Goal: Complete application form: Complete application form

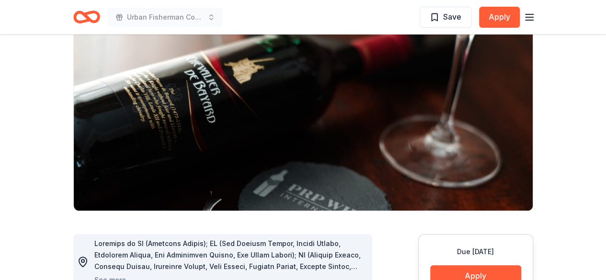
scroll to position [192, 0]
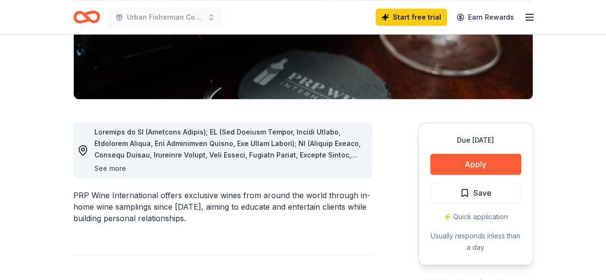
click at [105, 169] on button "See more" at bounding box center [110, 168] width 32 height 11
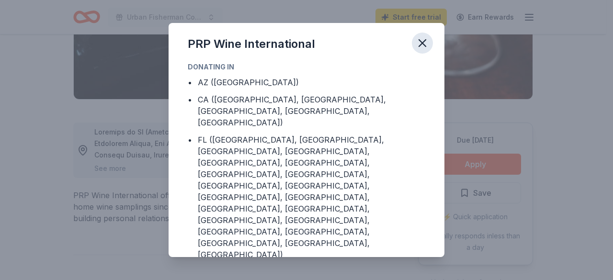
click at [425, 43] on icon "button" at bounding box center [422, 42] width 13 height 13
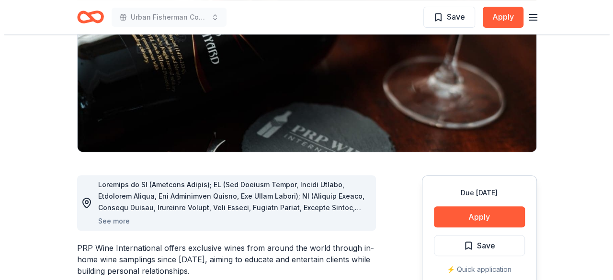
scroll to position [239, 0]
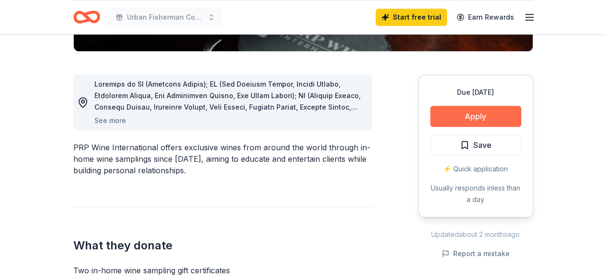
click at [479, 112] on button "Apply" at bounding box center [475, 116] width 91 height 21
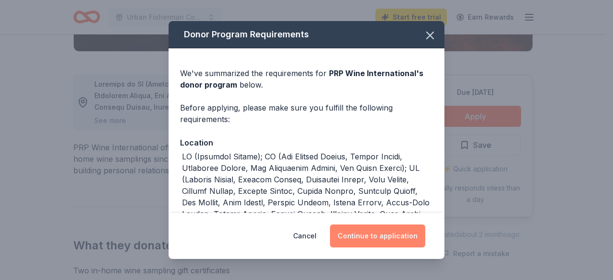
click at [383, 231] on button "Continue to application" at bounding box center [377, 236] width 95 height 23
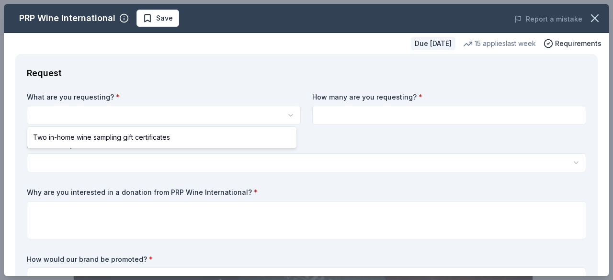
scroll to position [0, 0]
select select "Two in-home wine sampling gift certificates"
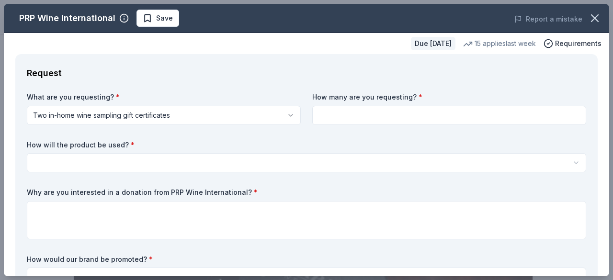
click at [395, 115] on input at bounding box center [449, 115] width 274 height 19
type input "2"
click at [148, 157] on html "Urban Fisherman Community Outreach Inc. Key West Bus Day Trip Fundraiser Save A…" at bounding box center [306, 140] width 613 height 280
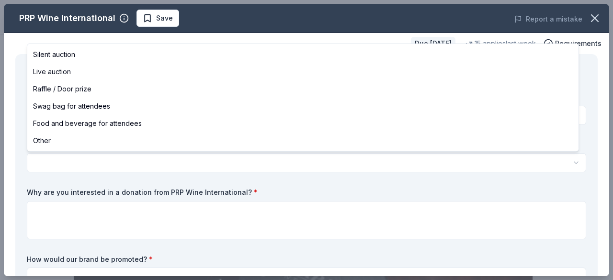
select select "raffleDoorPrize"
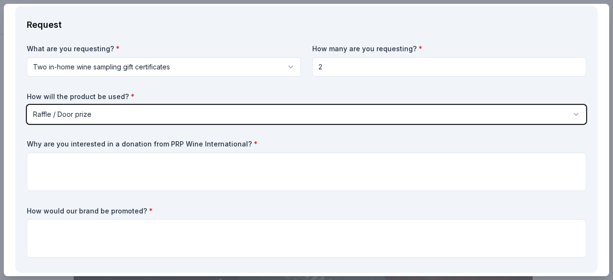
scroll to position [96, 0]
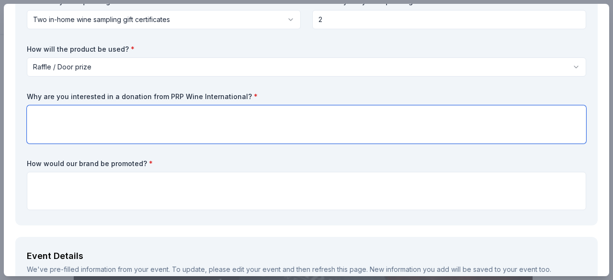
click at [77, 109] on textarea at bounding box center [306, 124] width 559 height 38
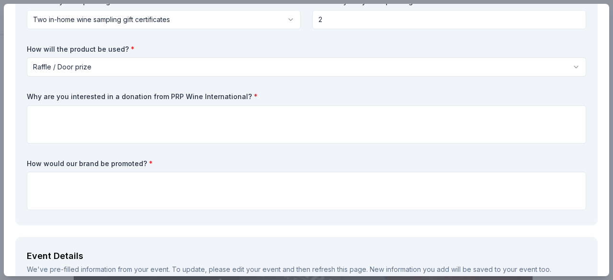
drag, startPoint x: 238, startPoint y: 96, endPoint x: 209, endPoint y: 93, distance: 28.5
click at [222, 94] on label "Why are you interested in a donation from PRP Wine International? *" at bounding box center [306, 97] width 559 height 10
drag, startPoint x: 27, startPoint y: 95, endPoint x: 224, endPoint y: 98, distance: 197.4
click at [229, 97] on label "Why are you interested in a donation from PRP Wine International? *" at bounding box center [306, 97] width 559 height 10
click at [219, 99] on label "Why are you interested in a donation from PRP Wine International? *" at bounding box center [306, 97] width 559 height 10
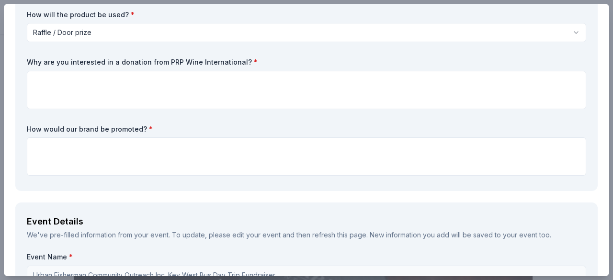
scroll to position [192, 0]
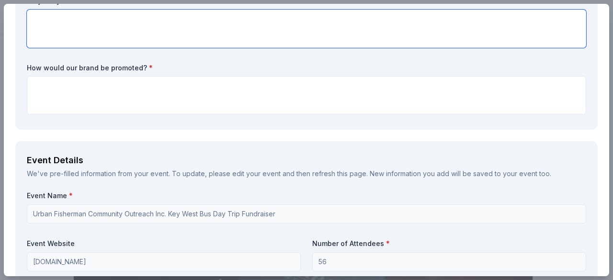
click at [239, 45] on textarea at bounding box center [306, 29] width 559 height 38
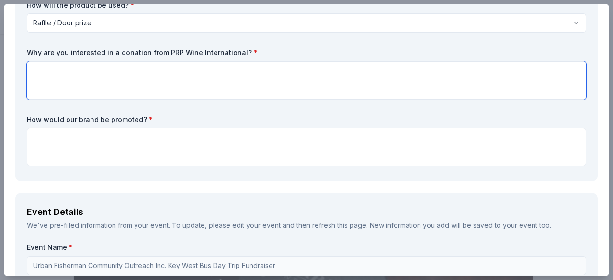
scroll to position [96, 0]
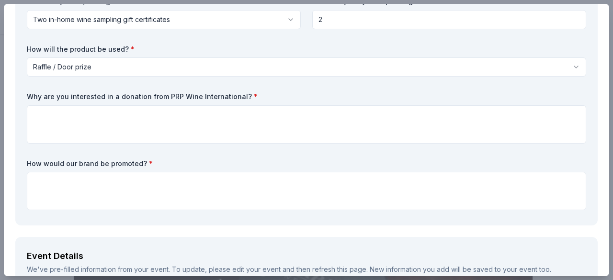
drag, startPoint x: 227, startPoint y: 97, endPoint x: 182, endPoint y: 91, distance: 45.5
click at [184, 91] on div "What are you requesting? * Two in-home wine sampling gift certificates Two in-h…" at bounding box center [306, 105] width 559 height 217
click at [50, 97] on label "Why are you interested in a donation from PRP Wine International? *" at bounding box center [306, 97] width 559 height 10
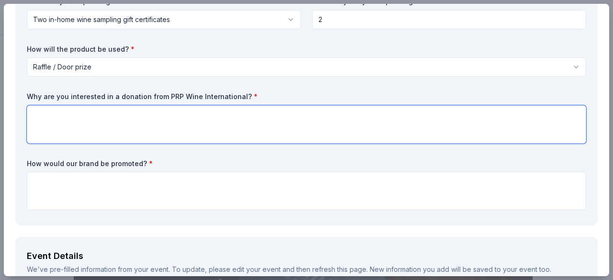
click at [98, 106] on textarea at bounding box center [306, 124] width 559 height 38
paste textarea "am interested in PRP Wine International because of its reputation for high-qual…"
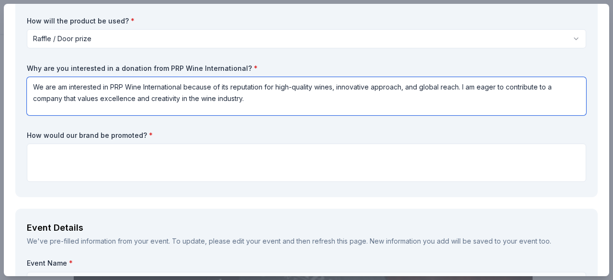
scroll to position [144, 0]
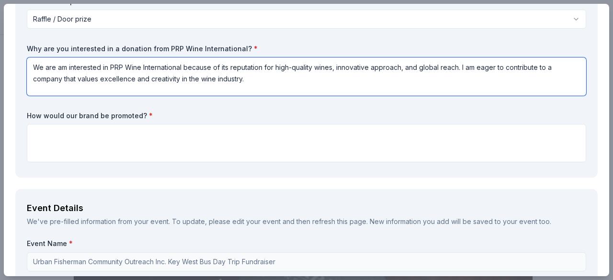
type textarea "We are am interested in PRP Wine International because of its reputation for hi…"
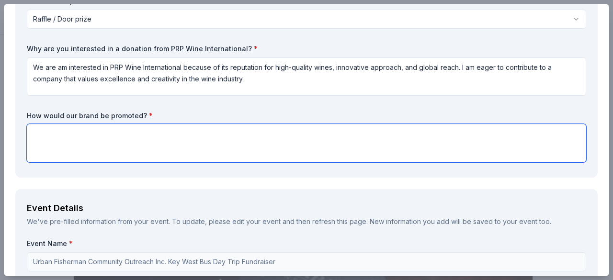
click at [105, 135] on textarea at bounding box center [306, 143] width 559 height 38
paste textarea "We would promote the brand through social media, community events, and partners…"
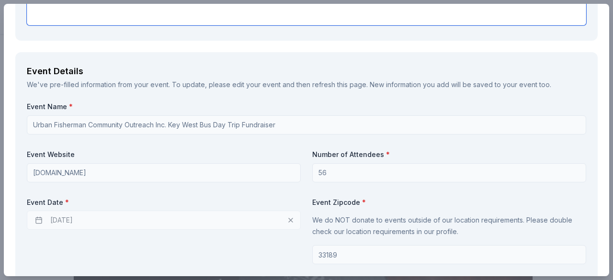
scroll to position [335, 0]
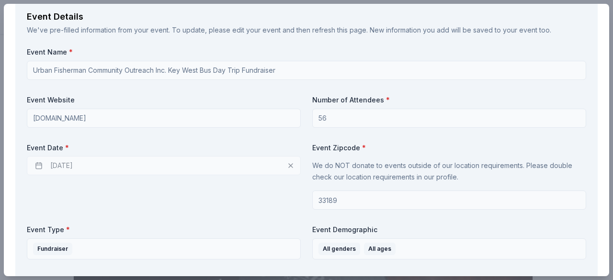
type textarea "We would promote the brand through social media, community events, and partners…"
click at [39, 167] on div "10/17/2025" at bounding box center [164, 165] width 274 height 19
drag, startPoint x: 40, startPoint y: 166, endPoint x: 46, endPoint y: 165, distance: 6.3
click at [41, 166] on div "10/17/2025" at bounding box center [164, 165] width 274 height 19
click at [289, 165] on div "10/17/2025" at bounding box center [164, 165] width 274 height 19
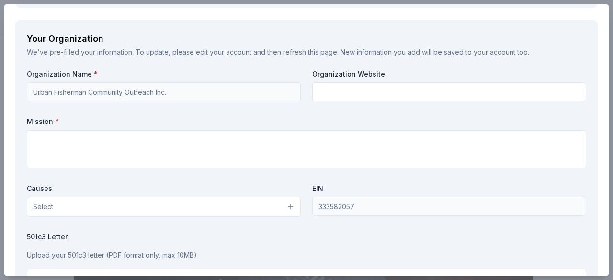
scroll to position [958, 0]
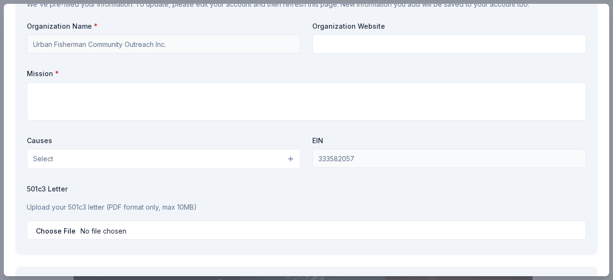
click at [286, 160] on button "Select" at bounding box center [164, 159] width 274 height 20
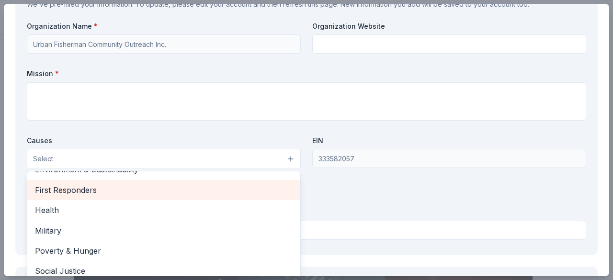
scroll to position [133, 0]
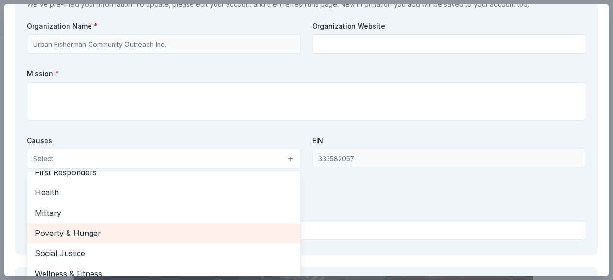
click at [71, 231] on span "Poverty & Hunger" at bounding box center [164, 233] width 258 height 12
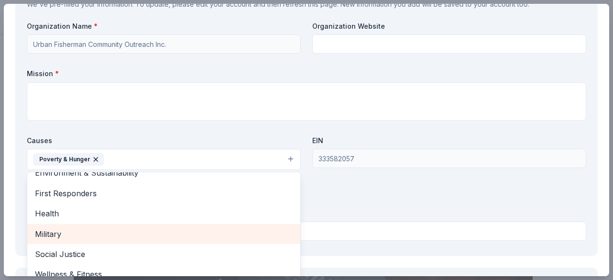
scroll to position [113, 0]
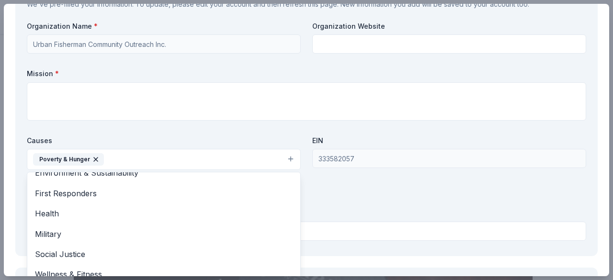
click at [334, 228] on div "Organization Name * Urban Fisherman Community Outreach Inc. Organization Websit…" at bounding box center [306, 133] width 559 height 223
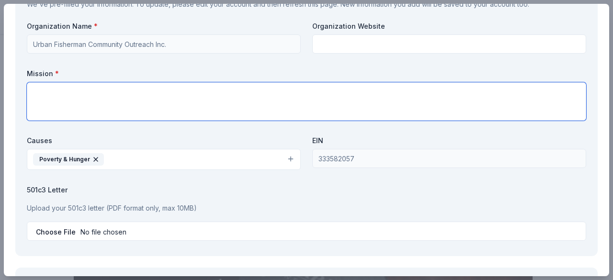
click at [133, 92] on textarea at bounding box center [306, 101] width 559 height 38
paste textarea "At Urban Fisherman Community Outreach Inc., our mission is to nourish communiti…"
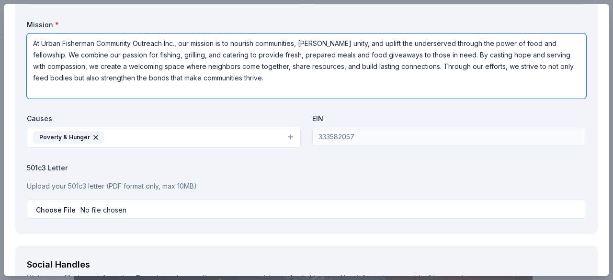
scroll to position [1054, 0]
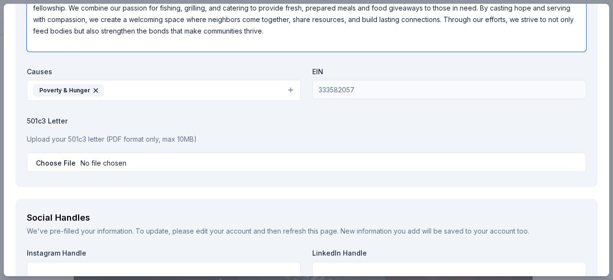
type textarea "At Urban Fisherman Community Outreach Inc., our mission is to nourish communiti…"
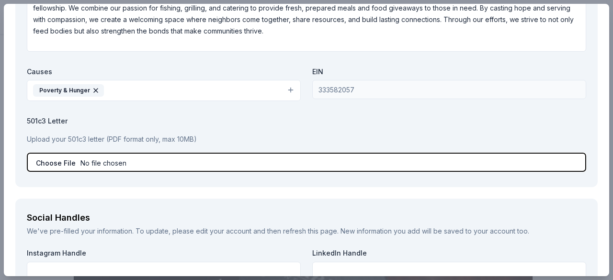
click at [59, 161] on input "file" at bounding box center [306, 162] width 559 height 19
type input "C:\fakepath\501 3c.pdf"
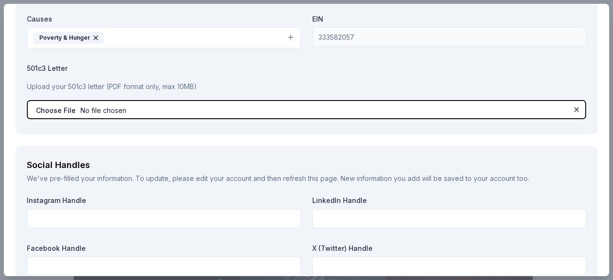
scroll to position [1150, 0]
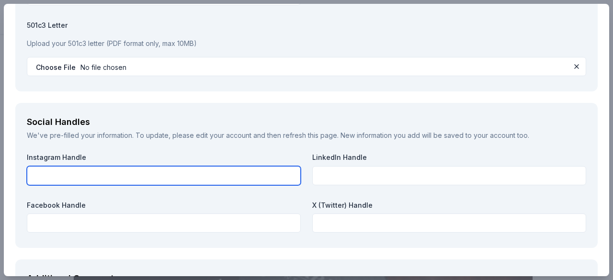
click at [177, 171] on input "text" at bounding box center [164, 175] width 274 height 19
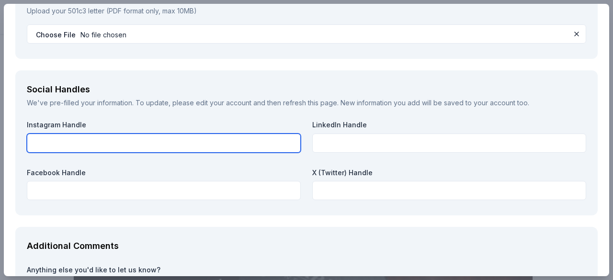
scroll to position [1197, 0]
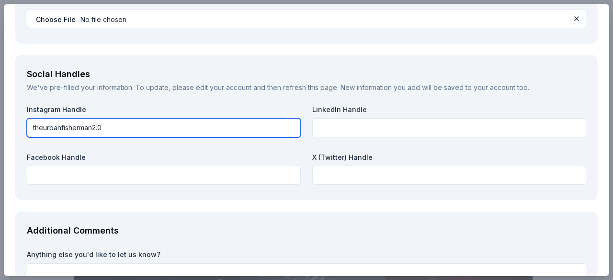
type input "theurbanfisherman2.0"
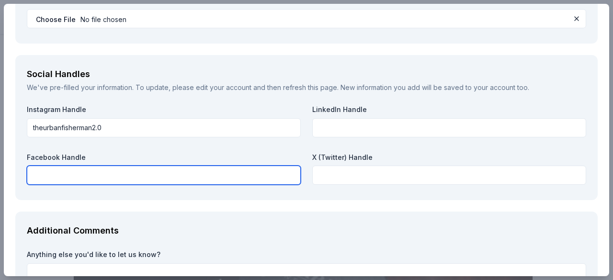
click at [62, 169] on input "text" at bounding box center [164, 175] width 274 height 19
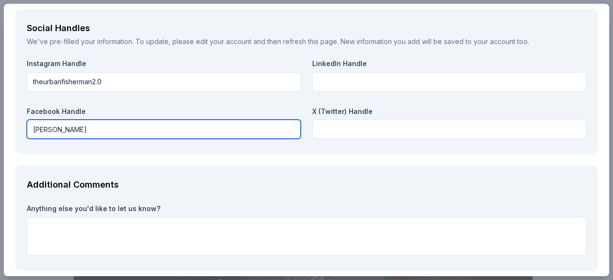
scroll to position [1286, 0]
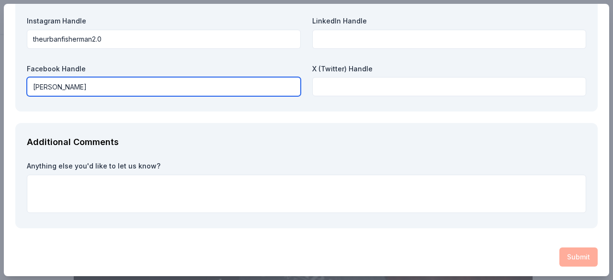
type input "Urban Fisherman"
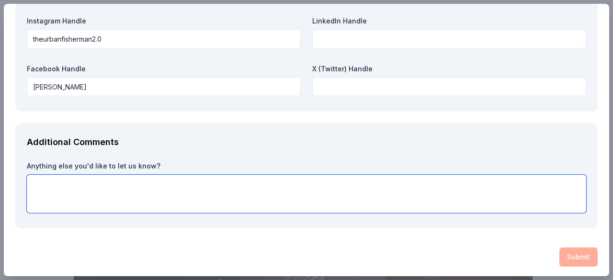
click at [82, 188] on textarea at bounding box center [306, 194] width 559 height 38
paste textarea "We are excited about the opportunity to partner and promote the brand through o…"
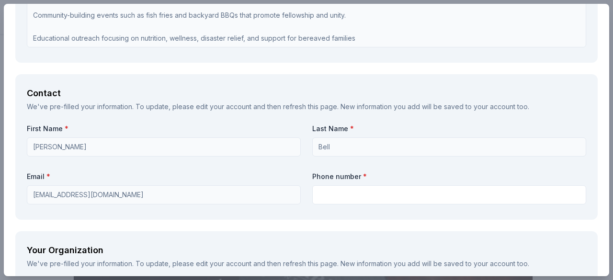
scroll to position [759, 0]
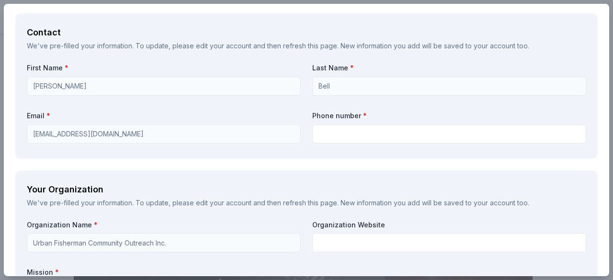
type textarea "We are excited about the opportunity to partner and promote the brand through o…"
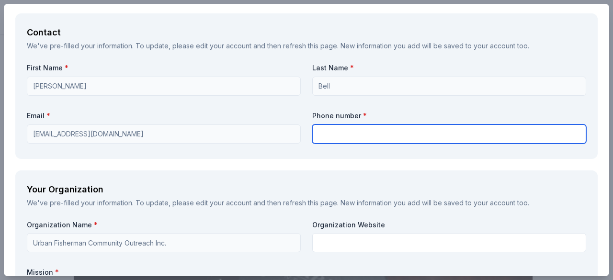
click at [325, 131] on input "text" at bounding box center [449, 134] width 274 height 19
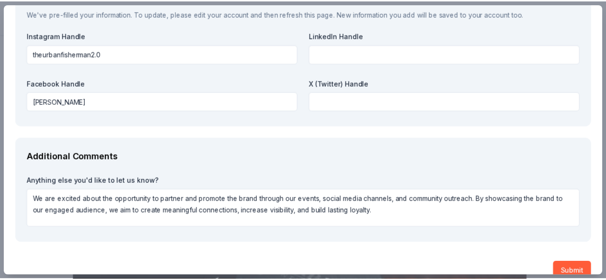
scroll to position [1286, 0]
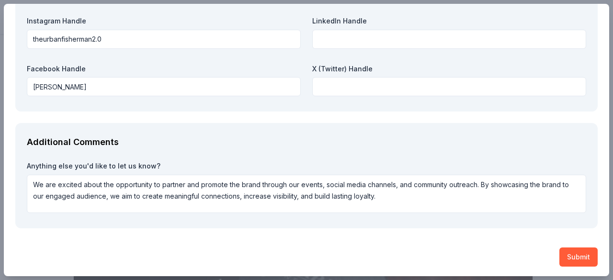
type input "3056996913"
click at [561, 256] on button "Submit" at bounding box center [578, 257] width 38 height 19
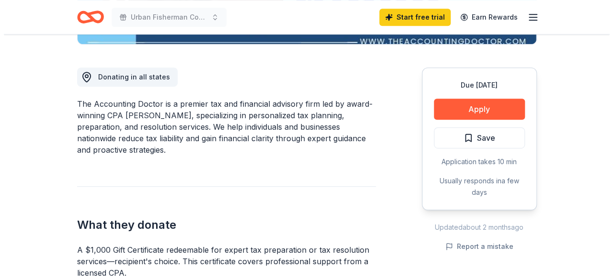
scroll to position [335, 0]
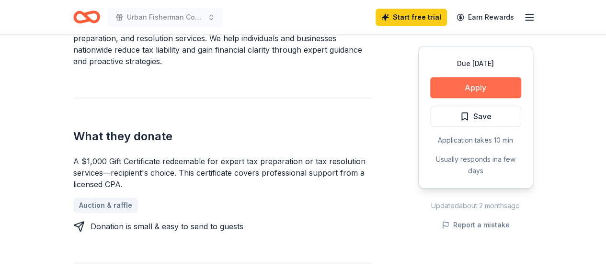
click at [451, 88] on button "Apply" at bounding box center [475, 87] width 91 height 21
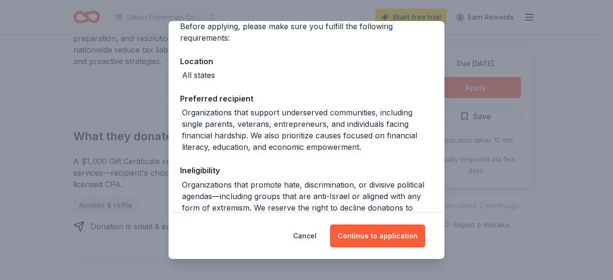
scroll to position [0, 0]
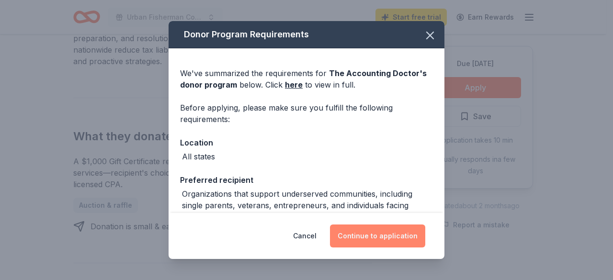
click at [377, 235] on button "Continue to application" at bounding box center [377, 236] width 95 height 23
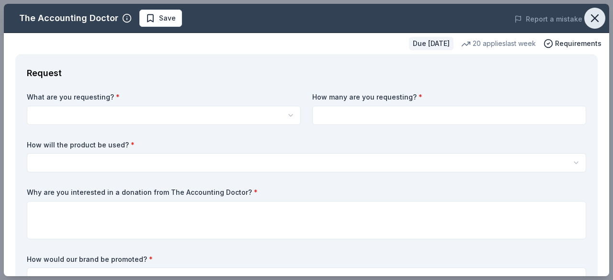
click at [588, 16] on icon "button" at bounding box center [594, 17] width 13 height 13
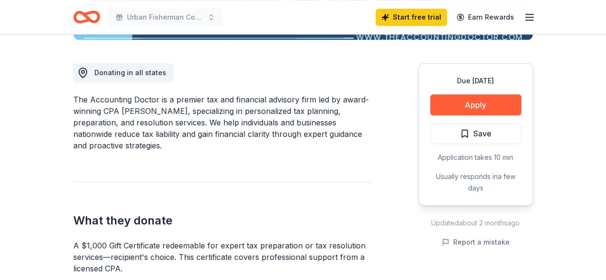
scroll to position [192, 0]
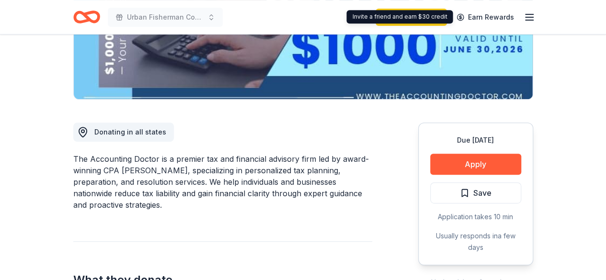
click at [526, 16] on icon "button" at bounding box center [529, 16] width 11 height 11
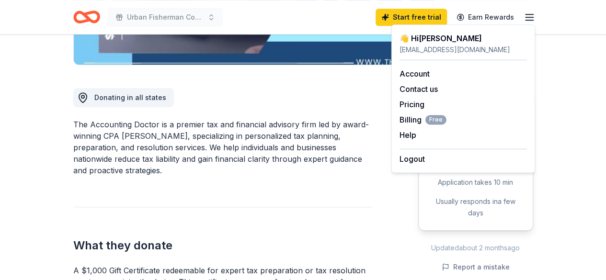
scroll to position [96, 0]
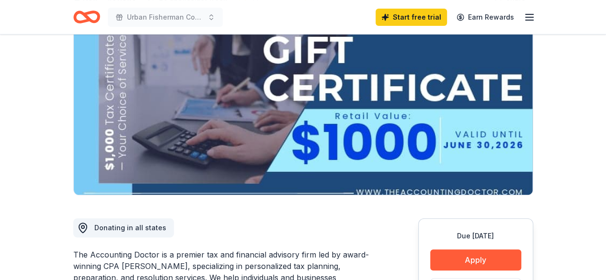
click at [90, 16] on icon "Home" at bounding box center [86, 17] width 27 height 23
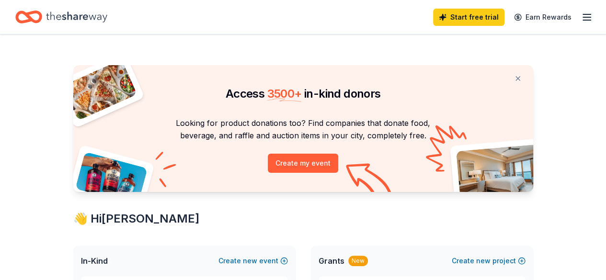
click at [583, 14] on line "button" at bounding box center [587, 14] width 8 height 0
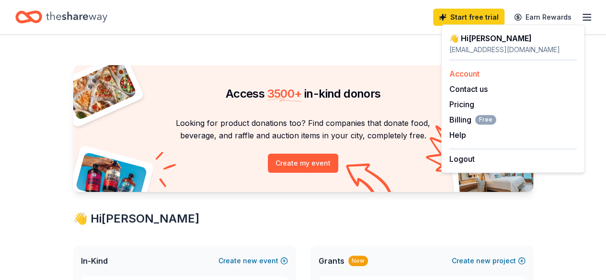
click at [471, 74] on link "Account" at bounding box center [464, 74] width 30 height 10
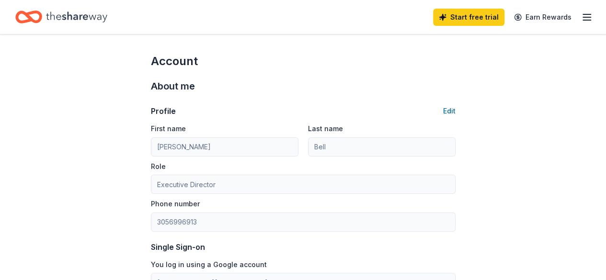
click at [96, 12] on icon "Home" at bounding box center [76, 17] width 61 height 20
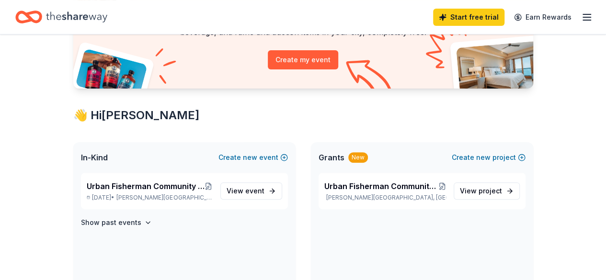
scroll to position [144, 0]
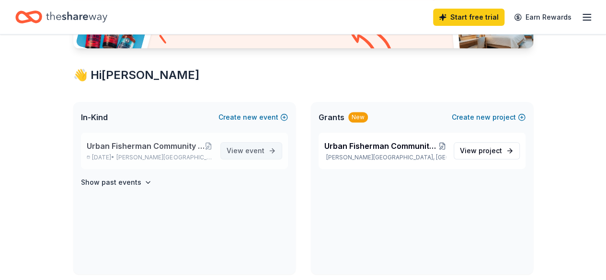
click at [237, 153] on span "View event" at bounding box center [246, 150] width 38 height 11
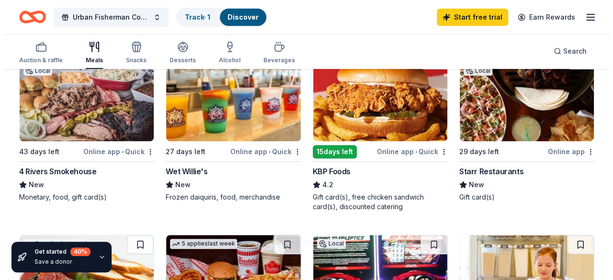
scroll to position [48, 0]
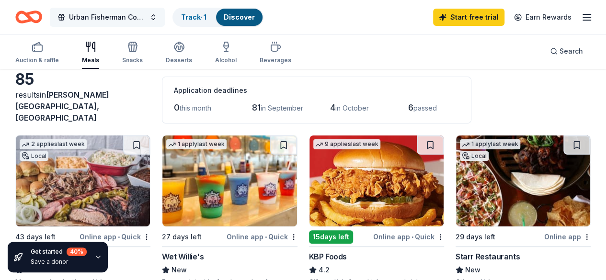
click at [141, 8] on button "Urban Fisherman Community Outreach Inc. Key West Bus Day Trip Fundraiser" at bounding box center [107, 17] width 115 height 19
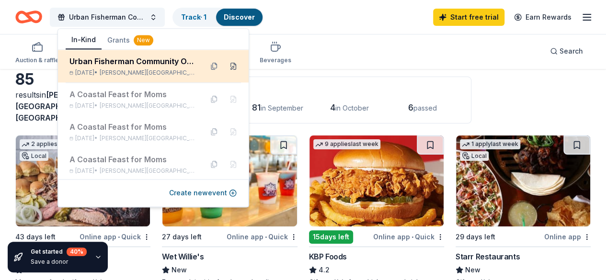
click at [227, 67] on button at bounding box center [233, 65] width 15 height 15
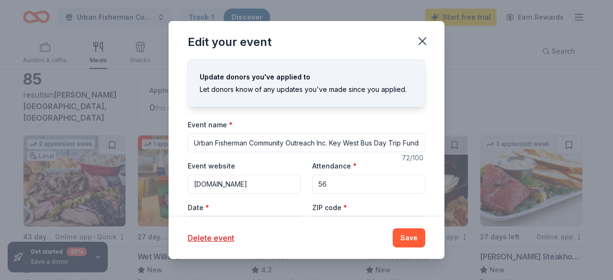
scroll to position [96, 0]
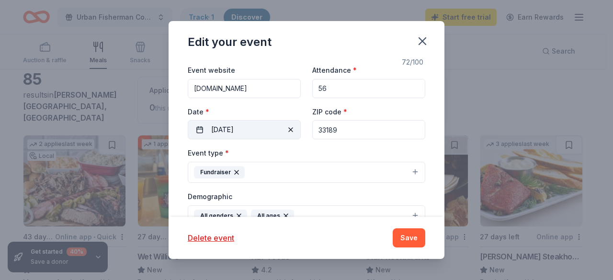
click at [254, 125] on button "10/18/2025" at bounding box center [244, 129] width 113 height 19
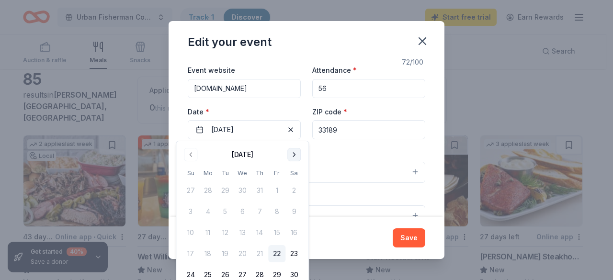
click at [293, 156] on button "Go to next month" at bounding box center [293, 154] width 13 height 13
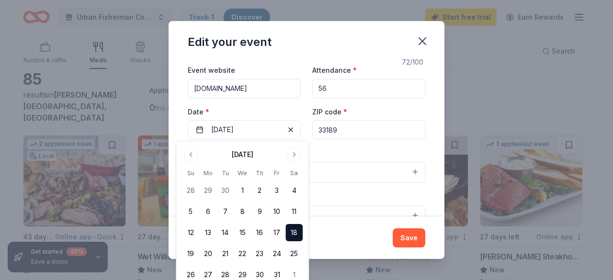
click at [293, 230] on button "18" at bounding box center [293, 232] width 17 height 17
click at [296, 229] on button "18" at bounding box center [293, 232] width 17 height 17
click at [365, 121] on input "33189" at bounding box center [368, 129] width 113 height 19
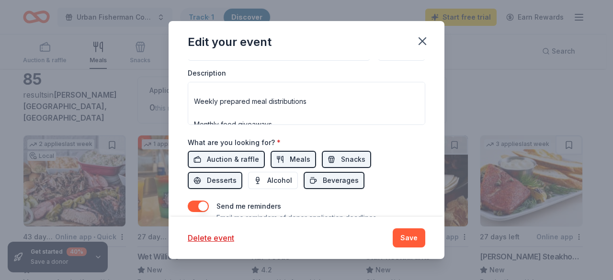
scroll to position [358, 0]
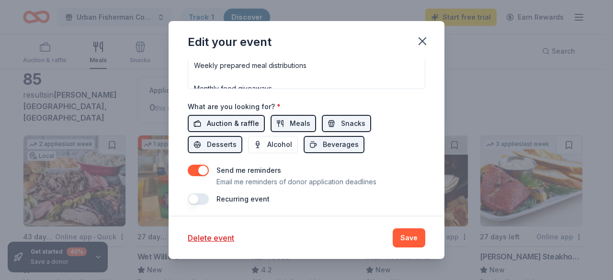
click at [246, 120] on span "Auction & raffle" at bounding box center [233, 123] width 52 height 11
click at [281, 119] on button "Meals" at bounding box center [294, 123] width 46 height 17
click at [233, 119] on span "Auction & raffle" at bounding box center [233, 123] width 52 height 11
click at [298, 123] on span "Meals" at bounding box center [300, 123] width 21 height 11
click at [407, 236] on button "Save" at bounding box center [409, 237] width 33 height 19
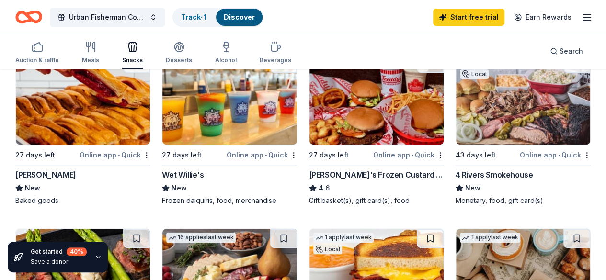
scroll to position [144, 0]
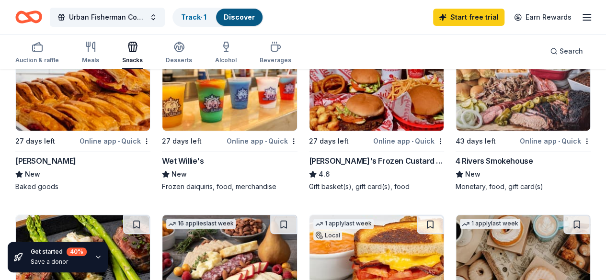
click at [77, 102] on img at bounding box center [83, 85] width 134 height 91
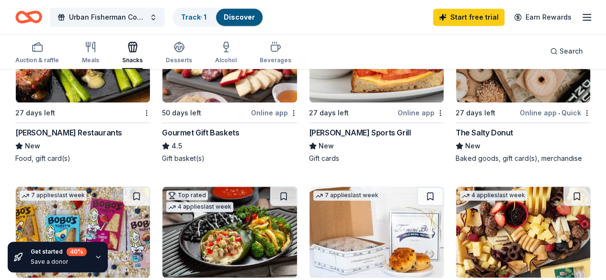
scroll to position [335, 0]
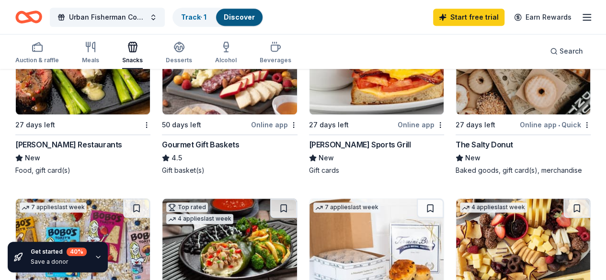
click at [456, 148] on div "The Salty Donut" at bounding box center [484, 144] width 57 height 11
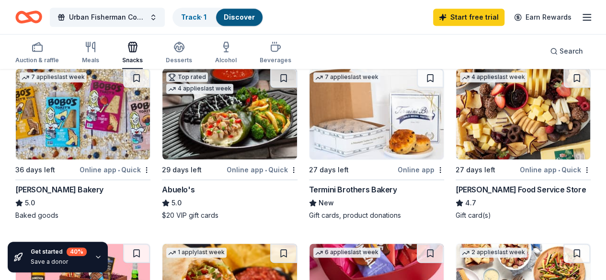
scroll to position [479, 0]
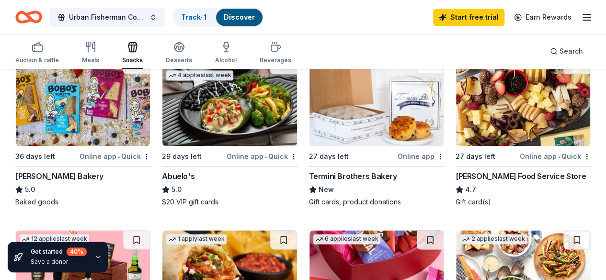
click at [456, 182] on div "[PERSON_NAME] Food Service Store" at bounding box center [521, 176] width 130 height 11
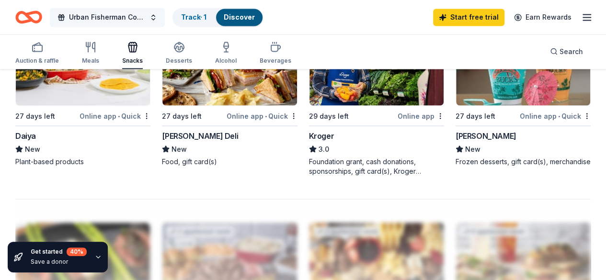
scroll to position [814, 0]
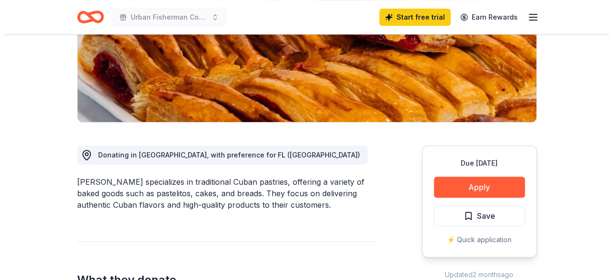
scroll to position [192, 0]
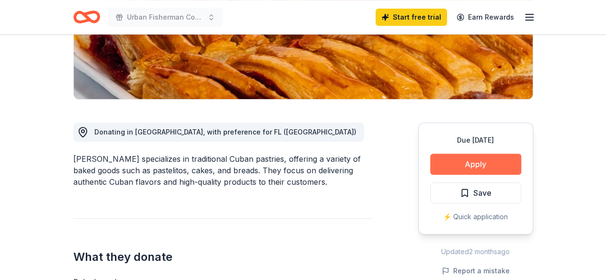
click at [463, 164] on button "Apply" at bounding box center [475, 164] width 91 height 21
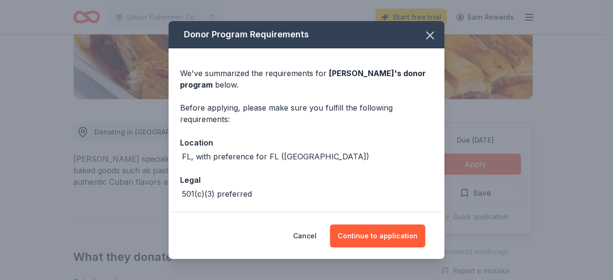
scroll to position [37, 0]
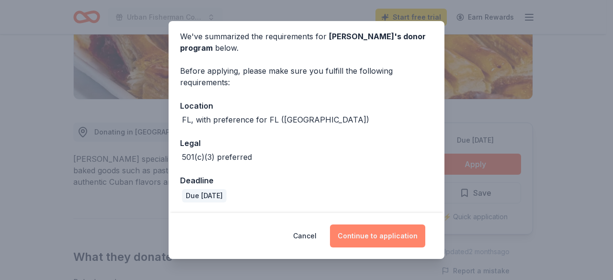
click at [386, 240] on button "Continue to application" at bounding box center [377, 236] width 95 height 23
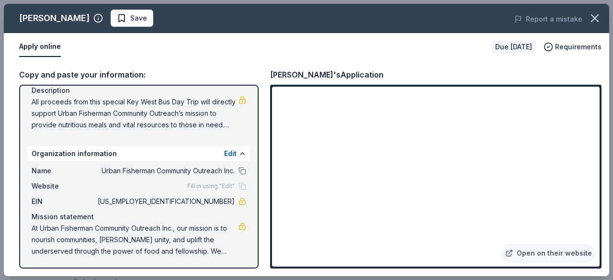
scroll to position [102, 0]
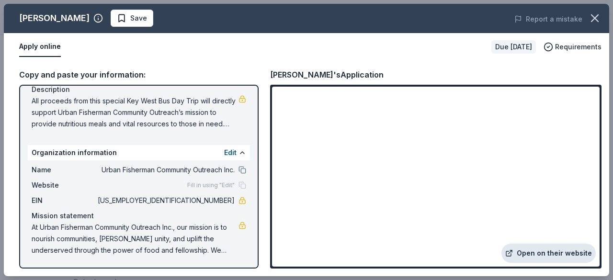
click at [555, 254] on link "Open on their website" at bounding box center [548, 253] width 94 height 19
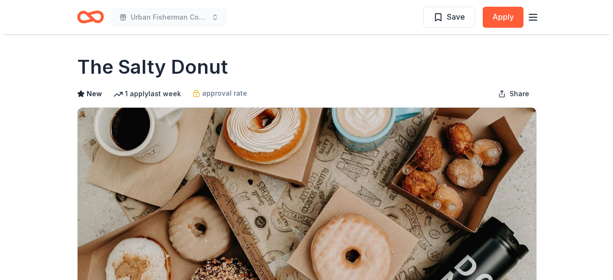
scroll to position [192, 0]
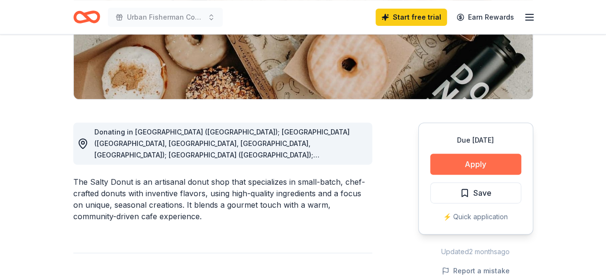
click at [445, 161] on button "Apply" at bounding box center [475, 164] width 91 height 21
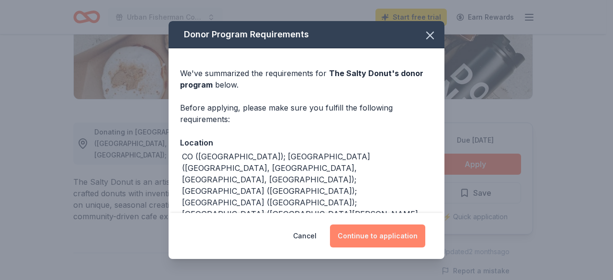
click at [383, 237] on button "Continue to application" at bounding box center [377, 236] width 95 height 23
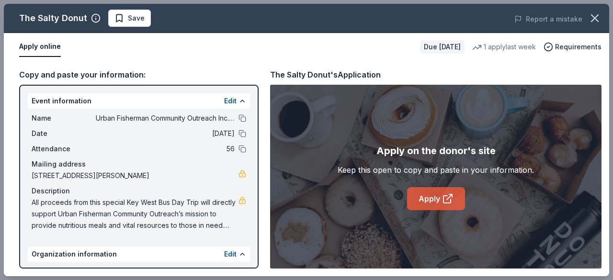
click at [438, 197] on link "Apply" at bounding box center [436, 198] width 58 height 23
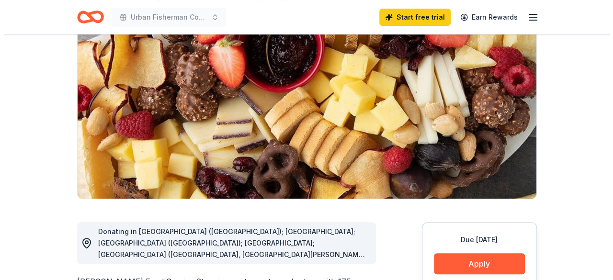
scroll to position [96, 0]
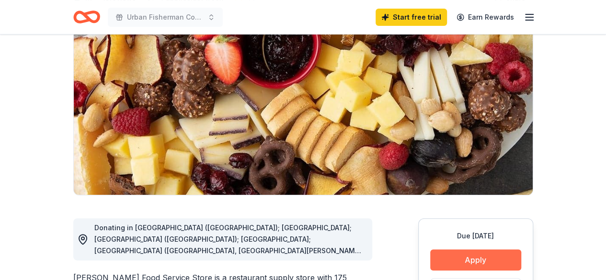
click at [490, 258] on button "Apply" at bounding box center [475, 260] width 91 height 21
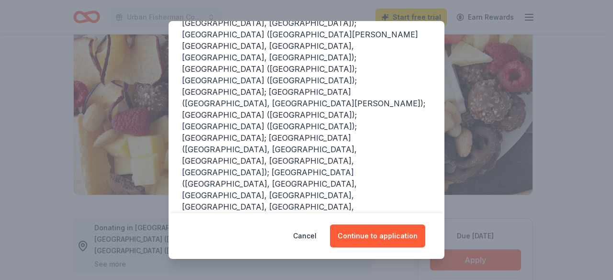
scroll to position [108, 0]
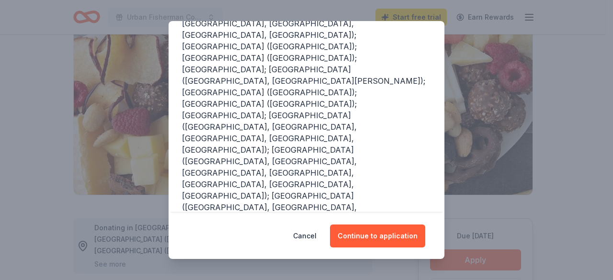
scroll to position [252, 0]
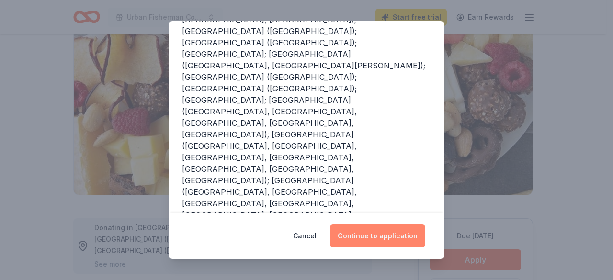
click at [369, 237] on button "Continue to application" at bounding box center [377, 236] width 95 height 23
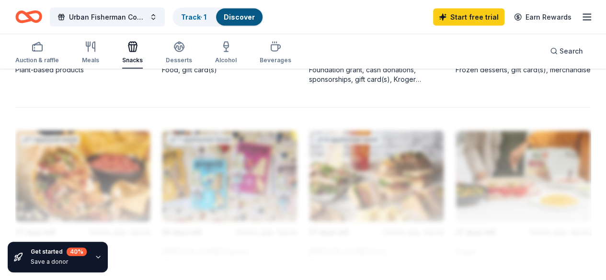
scroll to position [1006, 0]
